Goal: Information Seeking & Learning: Learn about a topic

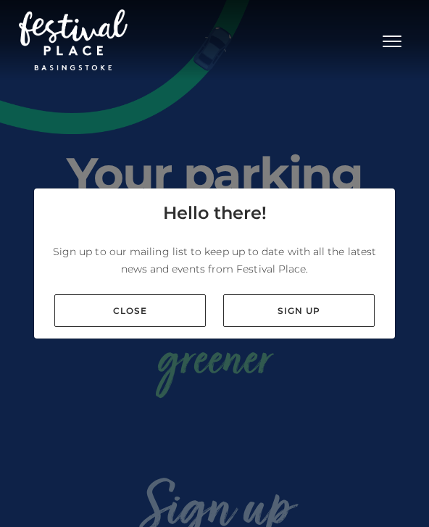
click at [185, 327] on link "Close" at bounding box center [129, 310] width 151 height 33
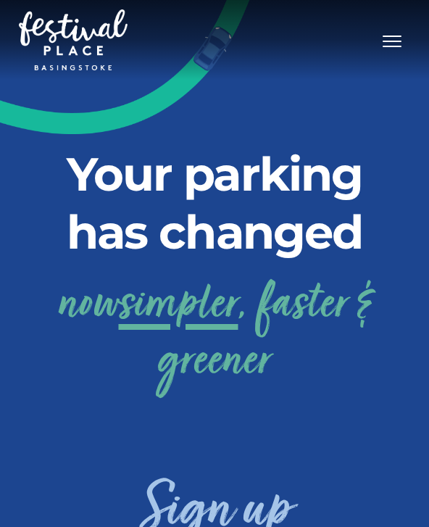
click at [393, 46] on span "Toggle navigation" at bounding box center [392, 46] width 19 height 1
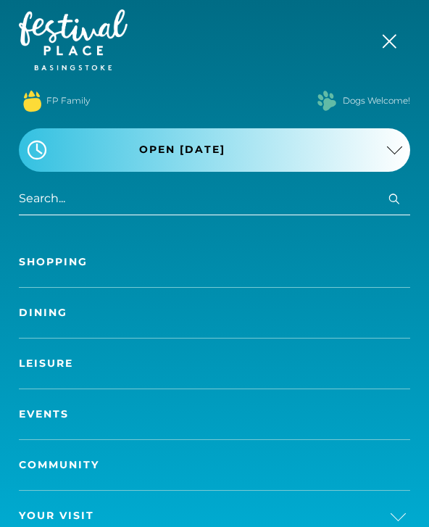
click at [218, 267] on link "Shopping" at bounding box center [214, 262] width 391 height 50
click at [375, 159] on button ".st5{fill:none;stroke:#FFFFFF;stroke-width:2.29;stroke-miterlimit:10;} Open tod…" at bounding box center [214, 149] width 391 height 43
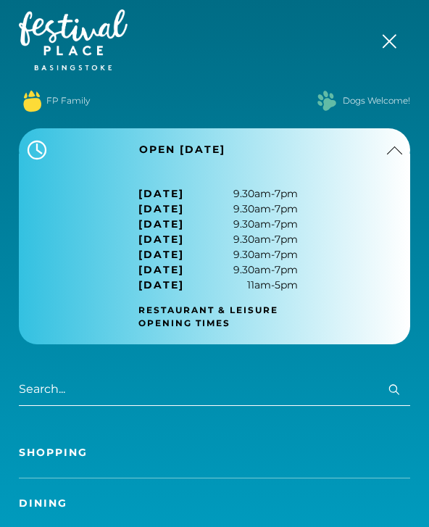
click at [388, 160] on button ".st5{fill:none;stroke:#FFFFFF;stroke-width:2.29;stroke-miterlimit:10;} Open tod…" at bounding box center [214, 149] width 391 height 43
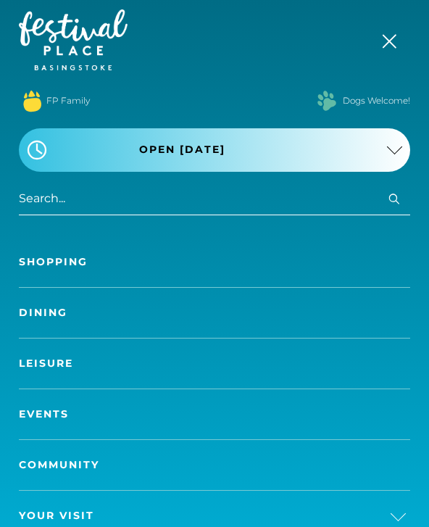
click at [380, 154] on button ".st5{fill:none;stroke:#FFFFFF;stroke-width:2.29;stroke-miterlimit:10;} Open tod…" at bounding box center [214, 149] width 391 height 43
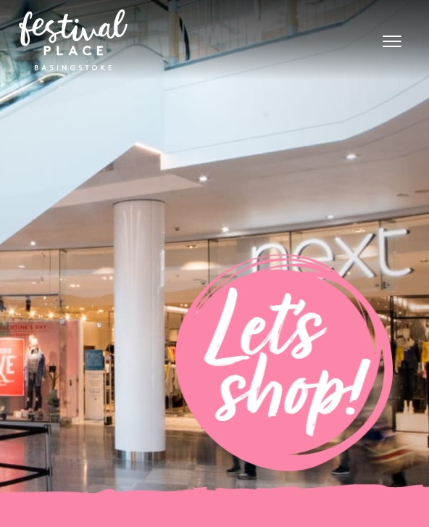
click at [400, 43] on button "Toggle navigation" at bounding box center [392, 39] width 36 height 21
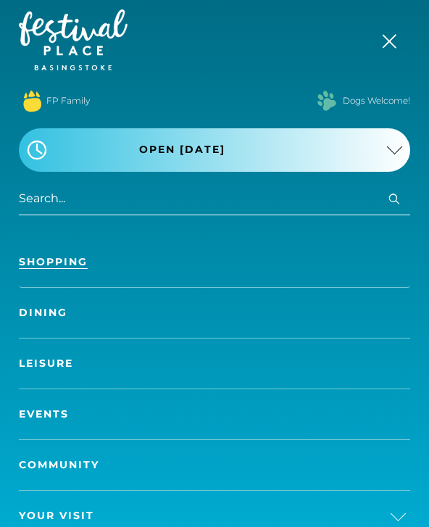
click at [390, 155] on span "button" at bounding box center [394, 149] width 17 height 17
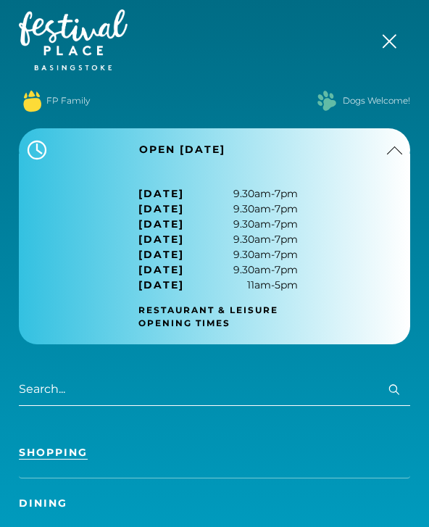
click at [400, 156] on span "button" at bounding box center [394, 149] width 17 height 17
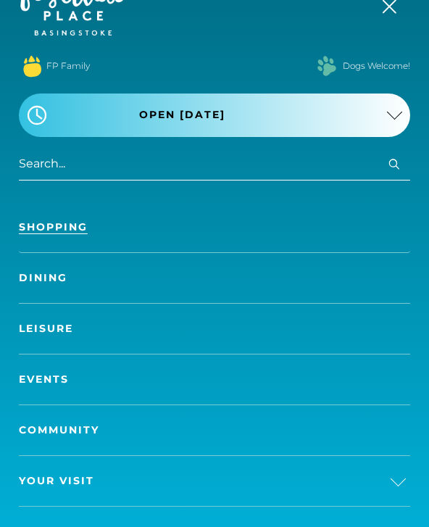
scroll to position [27, 0]
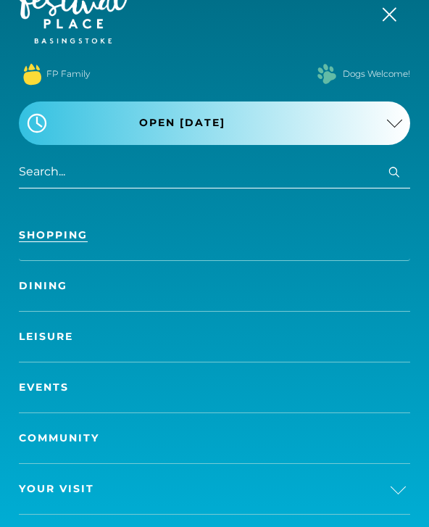
click at [70, 290] on link "Dining" at bounding box center [214, 286] width 391 height 50
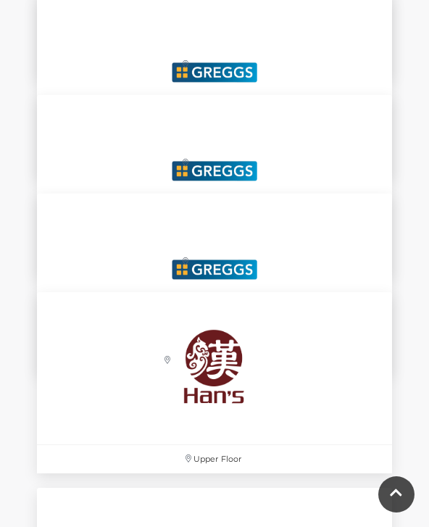
scroll to position [3117, 0]
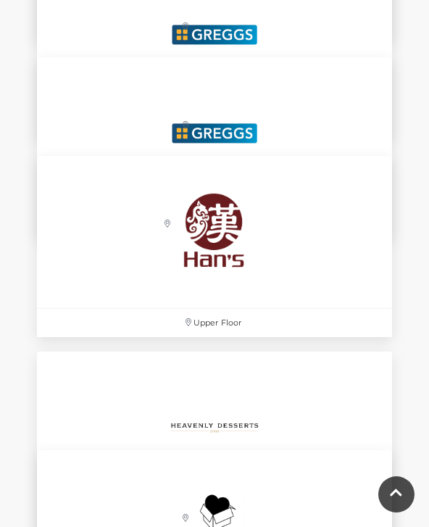
click at [128, 318] on p "Upper Floor" at bounding box center [214, 323] width 355 height 28
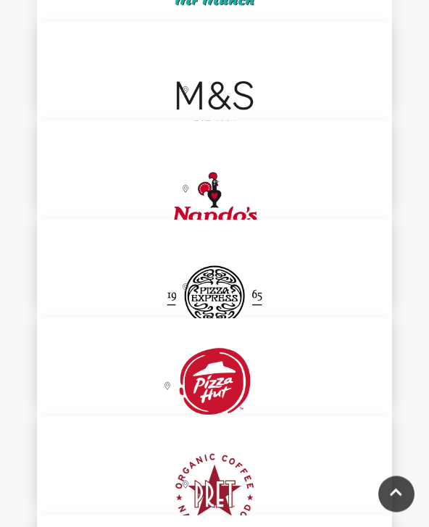
scroll to position [4134, 0]
click at [241, 164] on img at bounding box center [214, 197] width 152 height 152
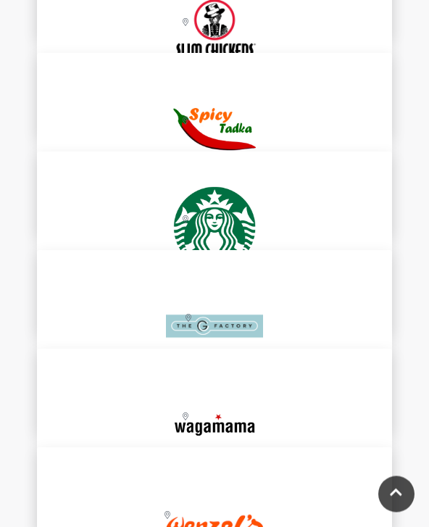
scroll to position [4794, 0]
click at [124, 417] on div "Festival Square" at bounding box center [214, 439] width 355 height 181
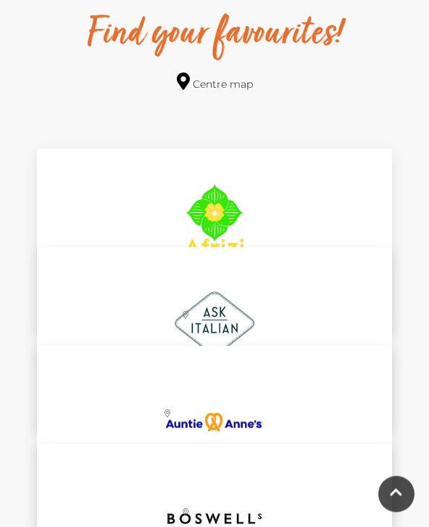
scroll to position [859, 0]
click at [244, 206] on img at bounding box center [214, 225] width 152 height 152
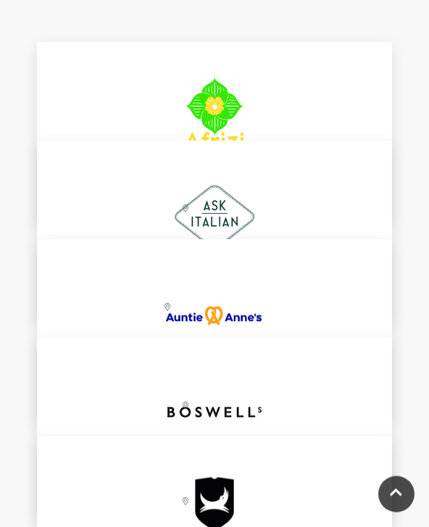
scroll to position [965, 0]
click at [259, 198] on img at bounding box center [214, 217] width 152 height 152
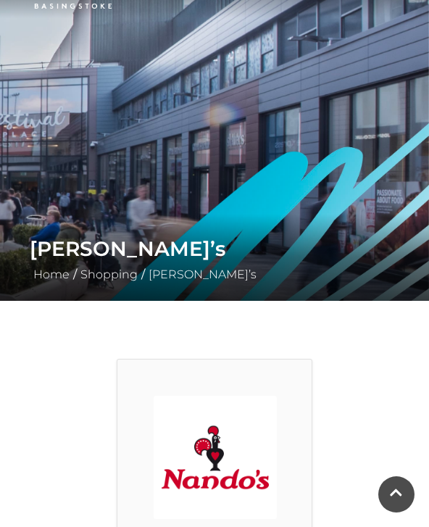
scroll to position [51, 0]
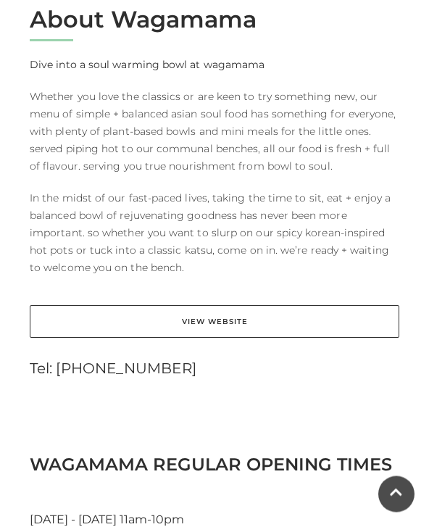
scroll to position [645, 0]
click at [218, 336] on link "View Website" at bounding box center [215, 321] width 370 height 33
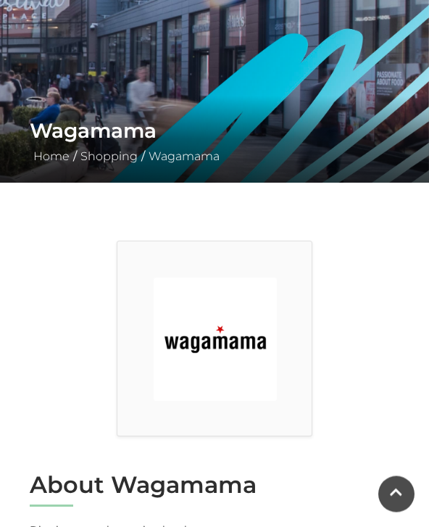
scroll to position [148, 0]
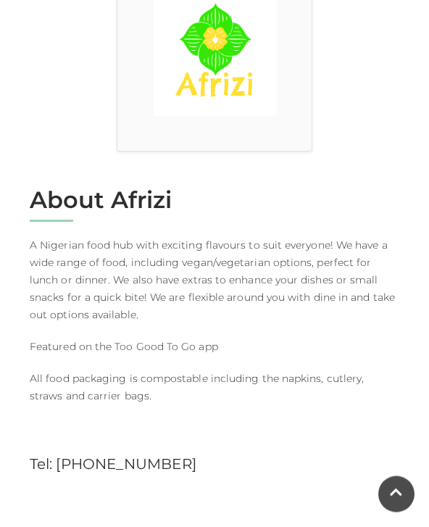
scroll to position [449, 0]
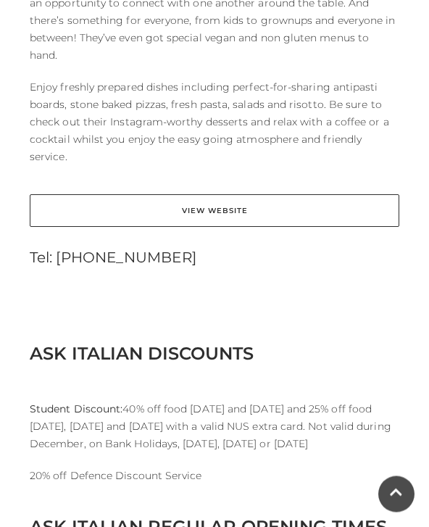
scroll to position [745, 0]
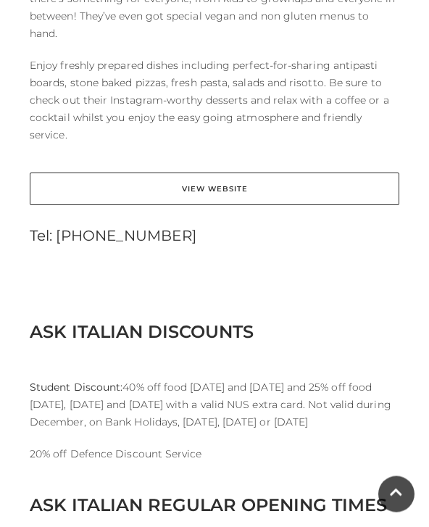
click at [303, 174] on link "View Website" at bounding box center [215, 189] width 370 height 33
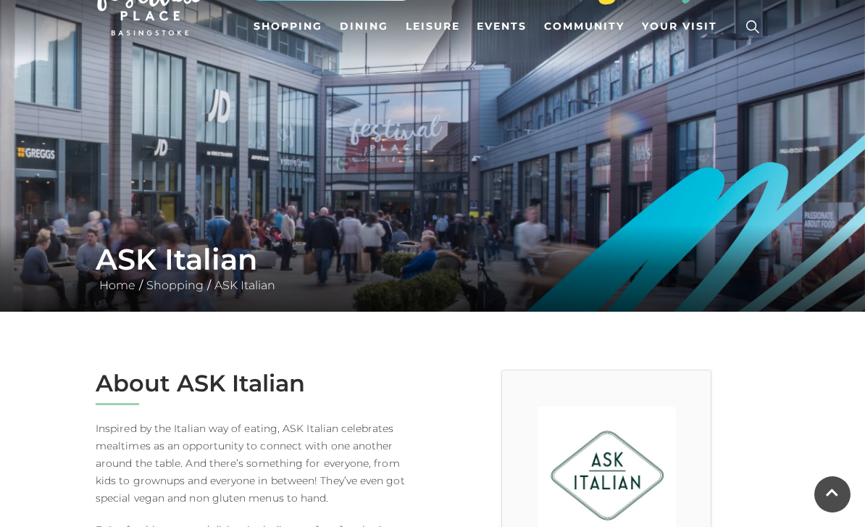
scroll to position [49, 0]
